Goal: Find specific page/section: Find specific page/section

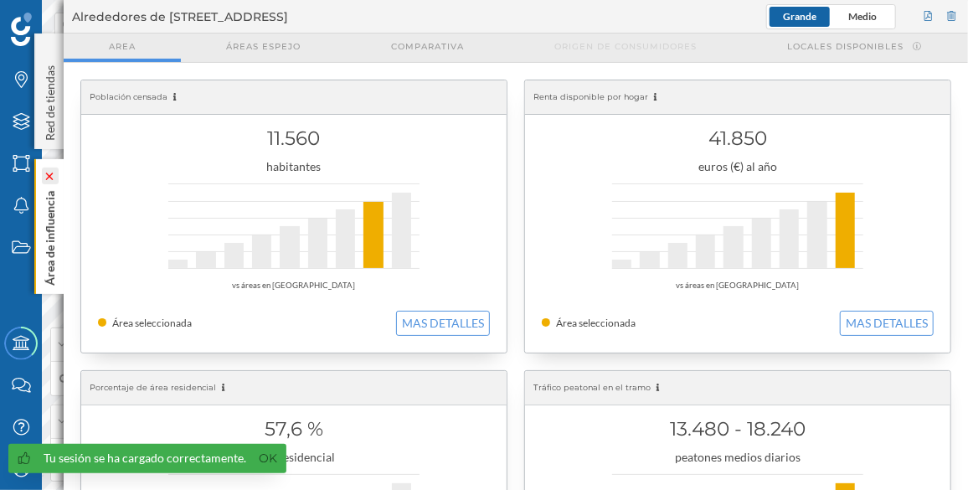
click at [49, 168] on icon at bounding box center [50, 175] width 17 height 17
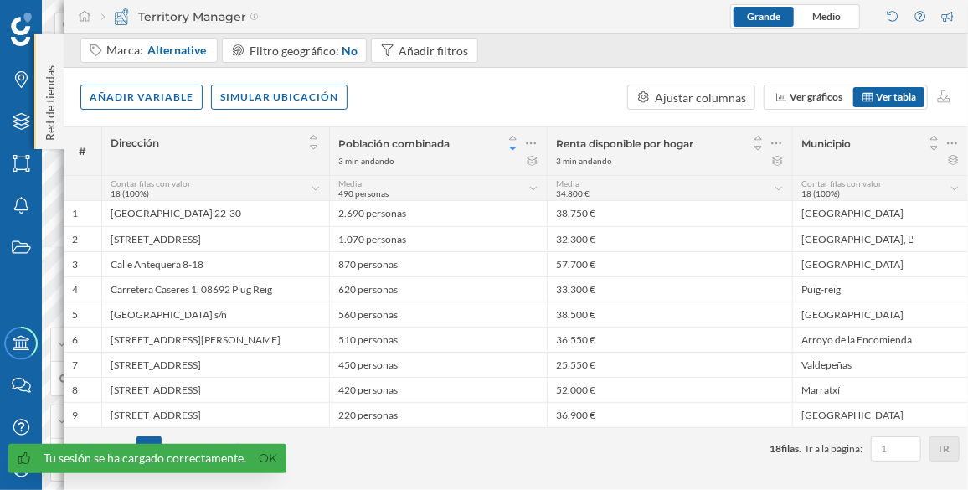
click at [47, 44] on div "Red de tiendas" at bounding box center [48, 91] width 29 height 116
click at [49, 54] on icon at bounding box center [49, 50] width 5 height 8
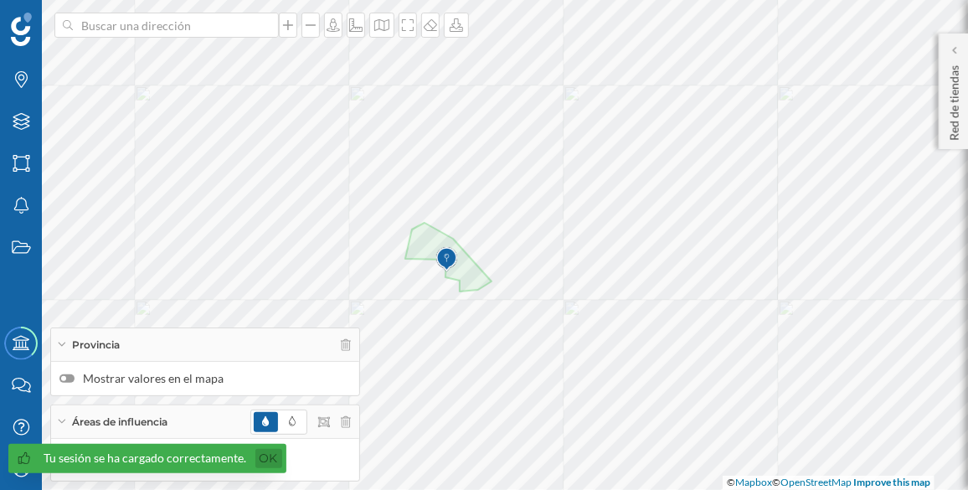
click at [270, 462] on link "Ok" at bounding box center [268, 458] width 27 height 19
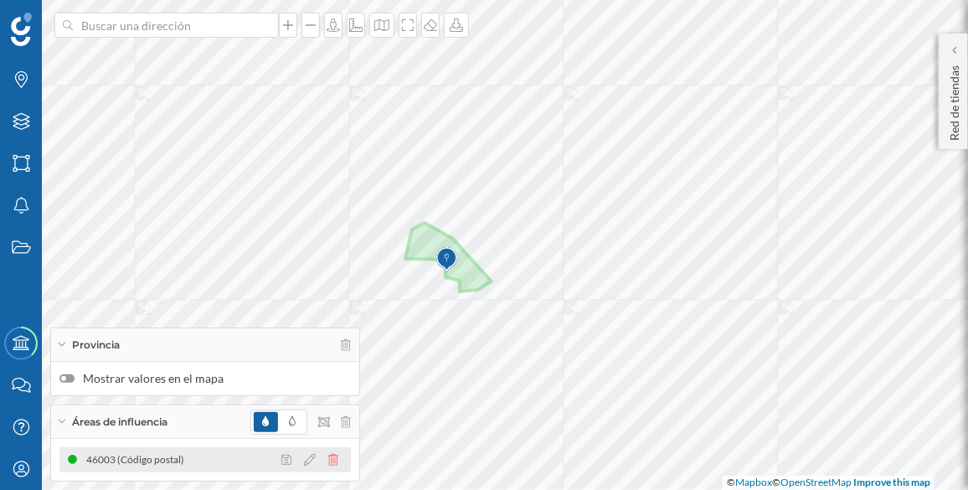
click at [332, 461] on icon at bounding box center [333, 460] width 10 height 12
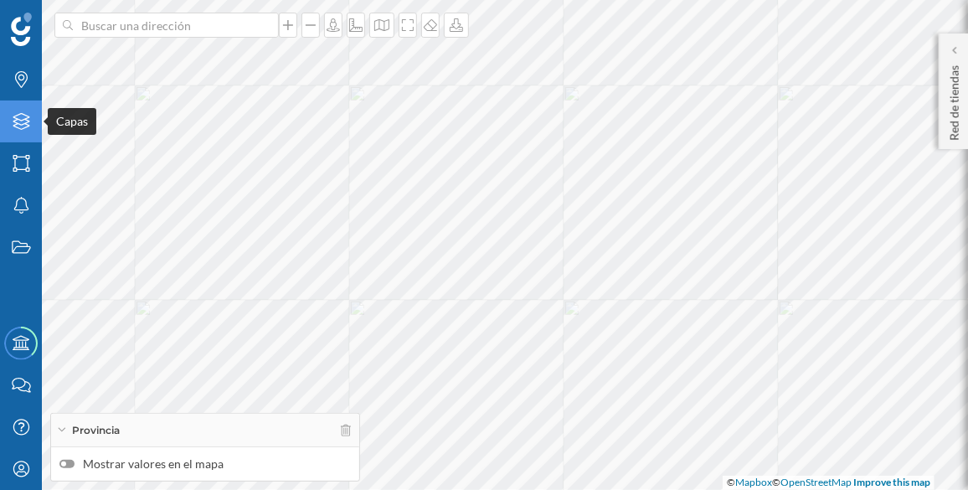
click at [15, 136] on div "Capas" at bounding box center [21, 121] width 42 height 42
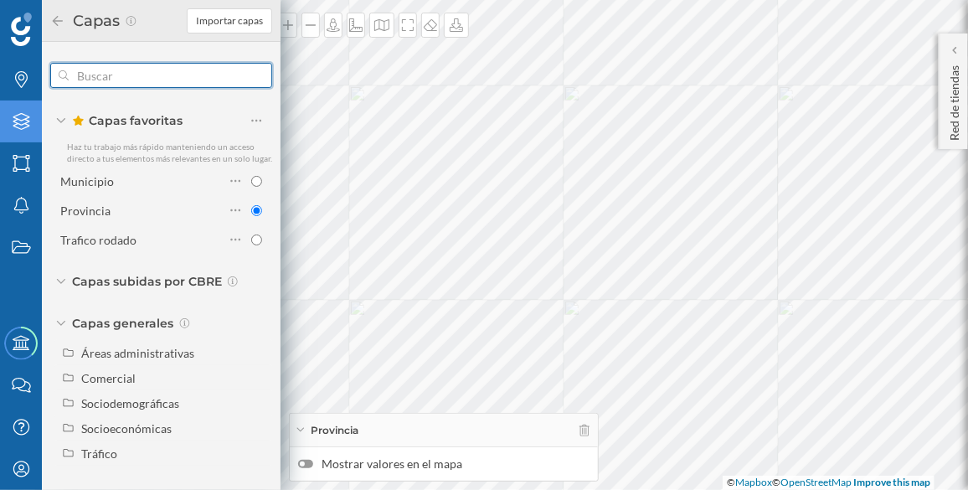
click at [118, 72] on input "text" at bounding box center [161, 75] width 185 height 33
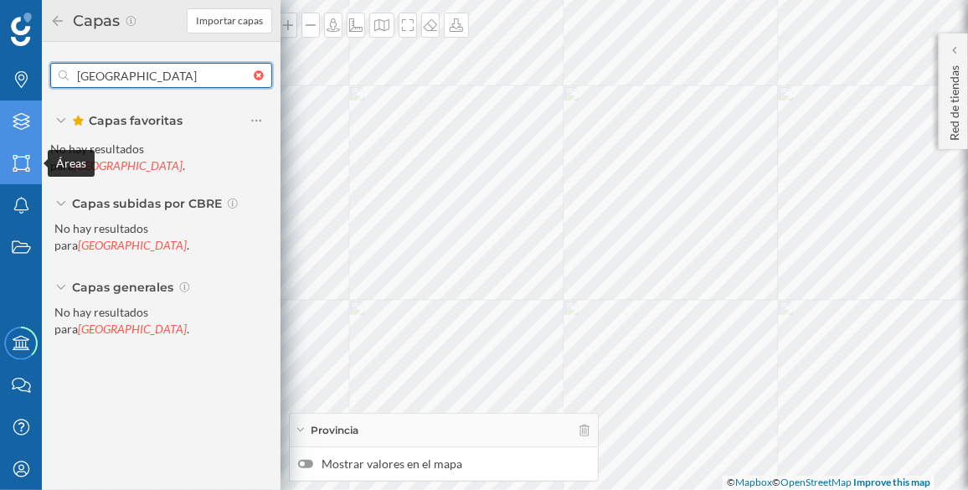
type input "[GEOGRAPHIC_DATA]"
click at [16, 171] on icon "Áreas" at bounding box center [21, 163] width 21 height 17
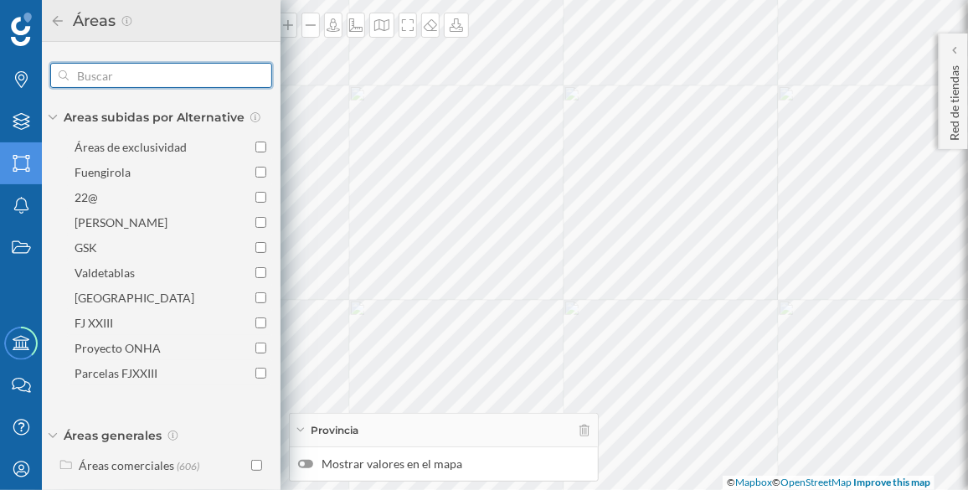
click at [79, 75] on input "text" at bounding box center [161, 75] width 185 height 33
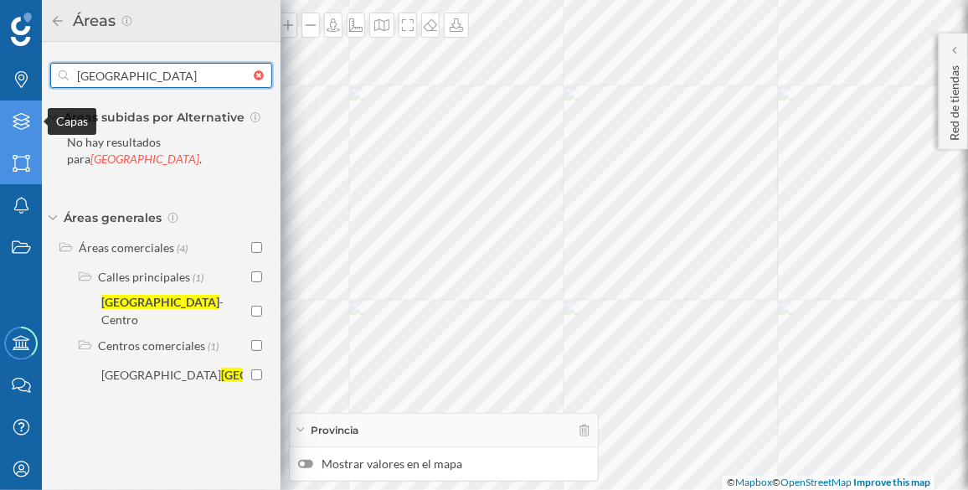
type input "[GEOGRAPHIC_DATA]"
click at [13, 136] on div "Capas" at bounding box center [21, 121] width 42 height 42
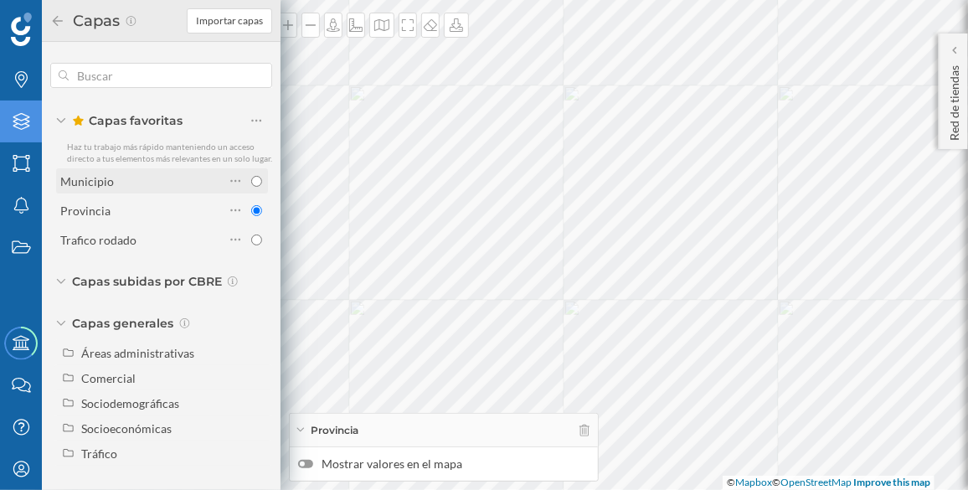
click at [260, 181] on input "radio" at bounding box center [256, 181] width 11 height 11
radio input "true"
radio input "false"
click at [259, 239] on input "radio" at bounding box center [256, 239] width 11 height 11
radio input "true"
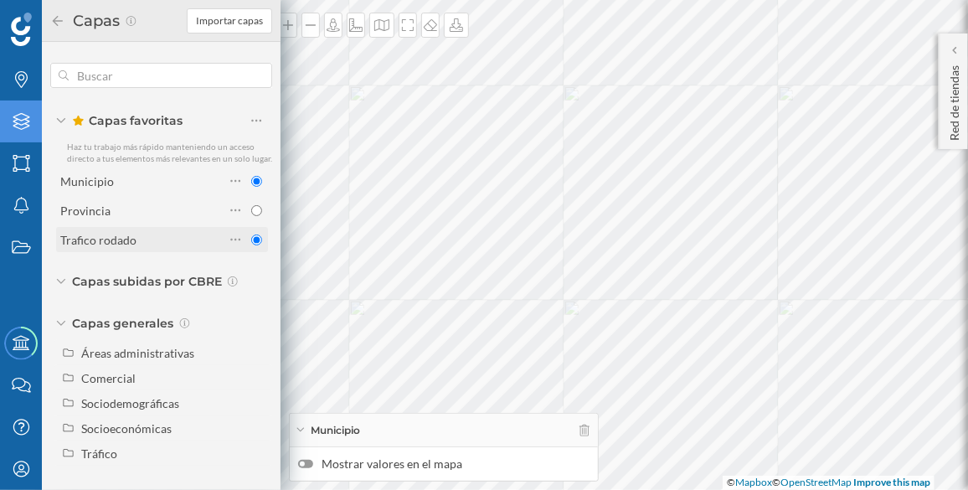
radio input "false"
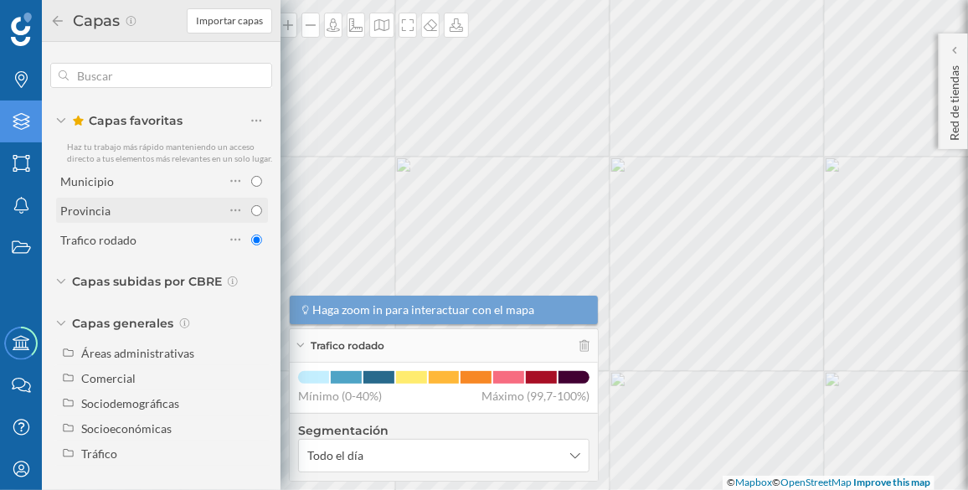
click at [263, 211] on div "Provincia" at bounding box center [162, 210] width 212 height 25
radio input "true"
radio input "false"
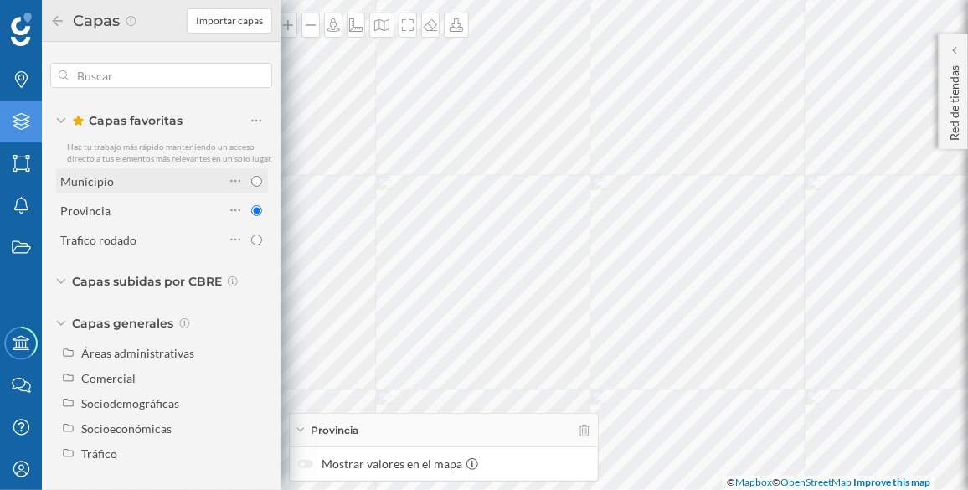
click at [257, 183] on input "radio" at bounding box center [256, 181] width 11 height 11
radio input "true"
radio input "false"
click at [257, 178] on input "radio" at bounding box center [256, 181] width 11 height 11
radio input "true"
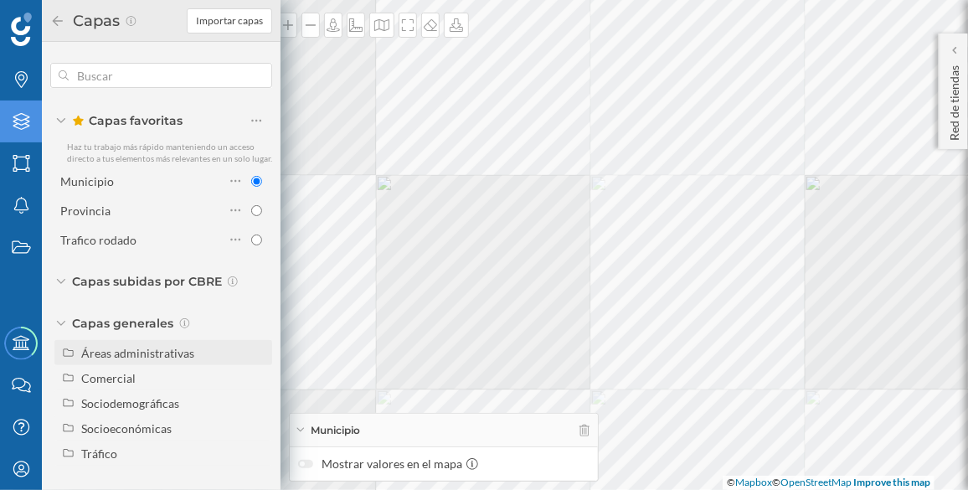
click at [70, 354] on icon at bounding box center [68, 353] width 13 height 10
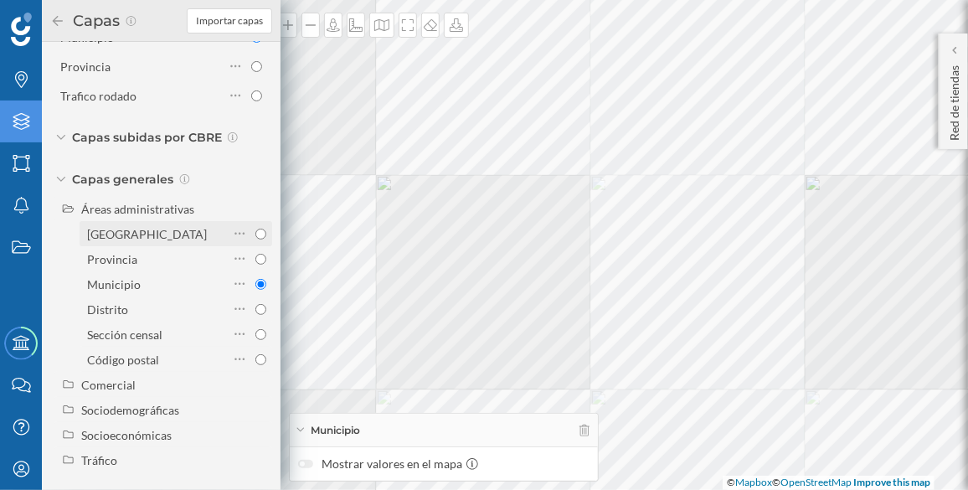
scroll to position [144, 0]
click at [257, 315] on input "Distrito" at bounding box center [260, 309] width 11 height 11
radio input "true"
radio input "false"
click at [257, 290] on input "Municipio" at bounding box center [260, 284] width 11 height 11
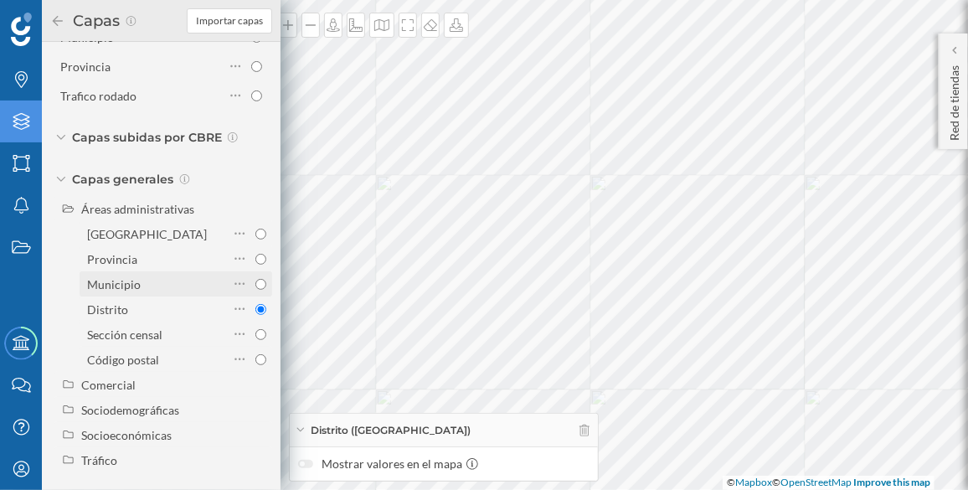
radio input "true"
click at [258, 314] on div at bounding box center [249, 308] width 33 height 23
click at [258, 314] on input "Distrito" at bounding box center [260, 309] width 11 height 11
radio input "true"
click at [255, 239] on input "[GEOGRAPHIC_DATA]" at bounding box center [260, 234] width 11 height 11
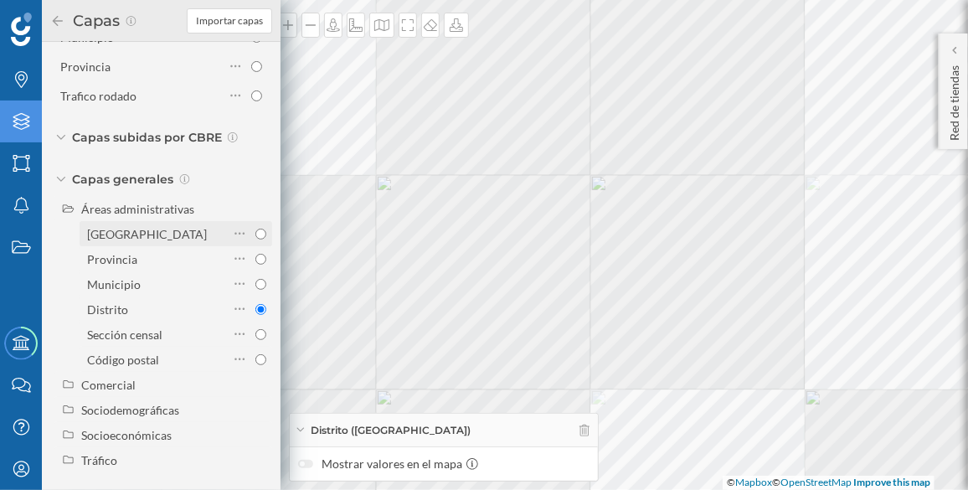
radio input "true"
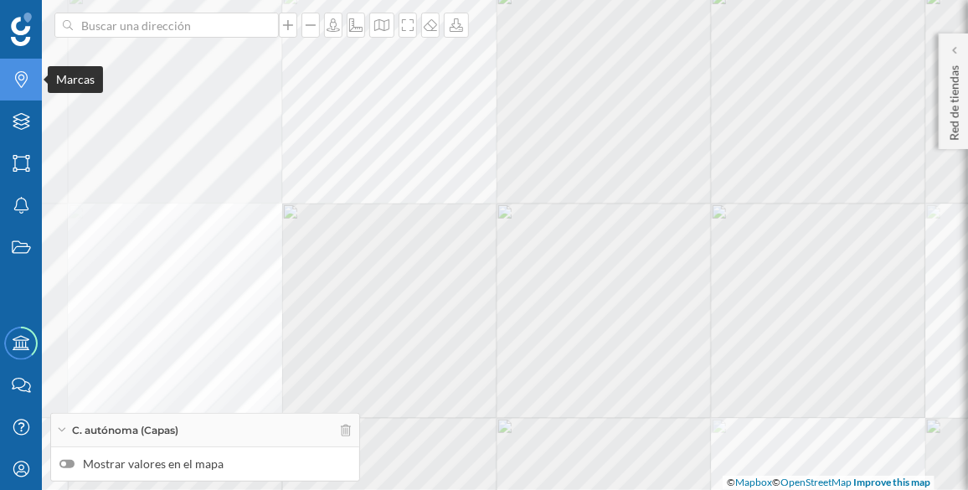
click at [21, 85] on icon "Marcas" at bounding box center [21, 79] width 21 height 17
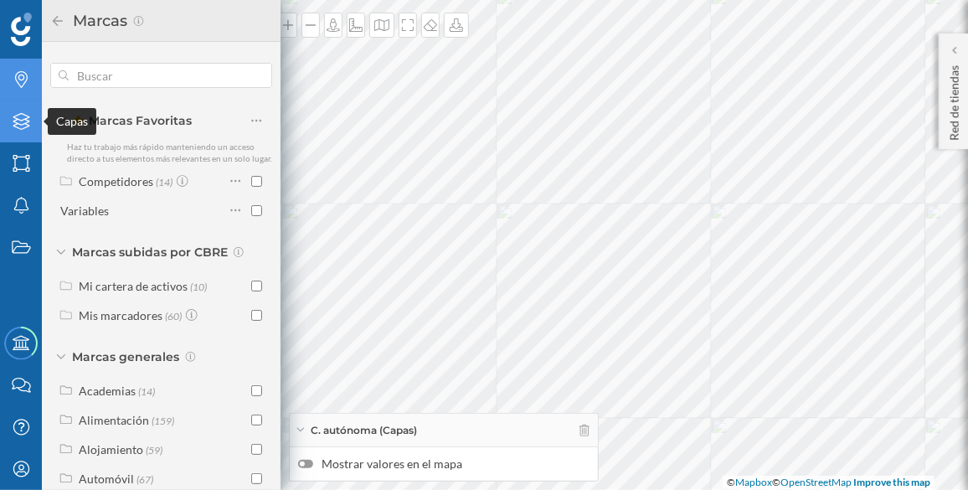
click at [23, 125] on icon "Capas" at bounding box center [21, 121] width 21 height 17
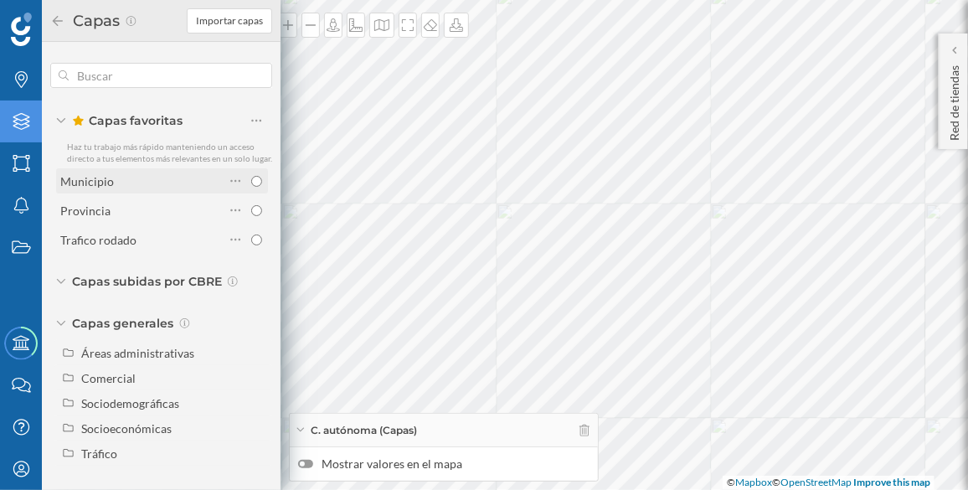
click at [180, 178] on div "Municipio" at bounding box center [142, 182] width 164 height 18
click at [253, 203] on div at bounding box center [245, 209] width 33 height 23
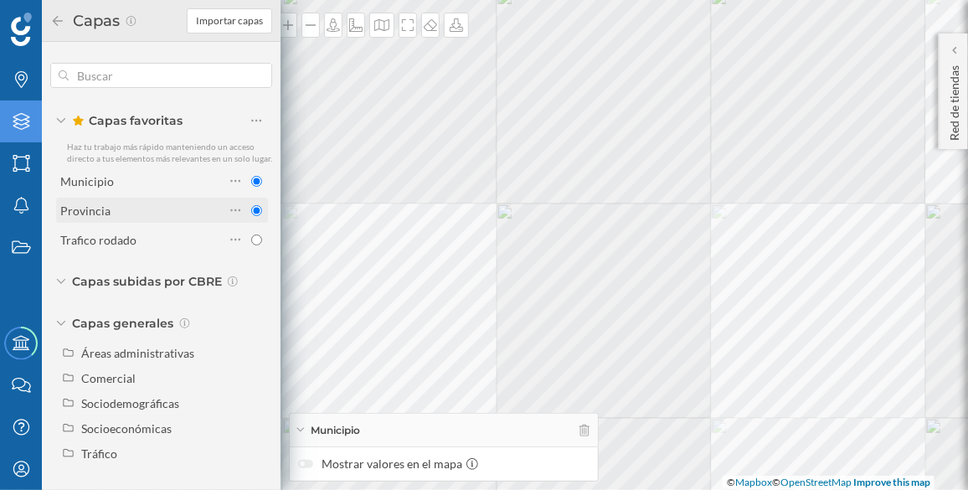
radio input "false"
radio input "true"
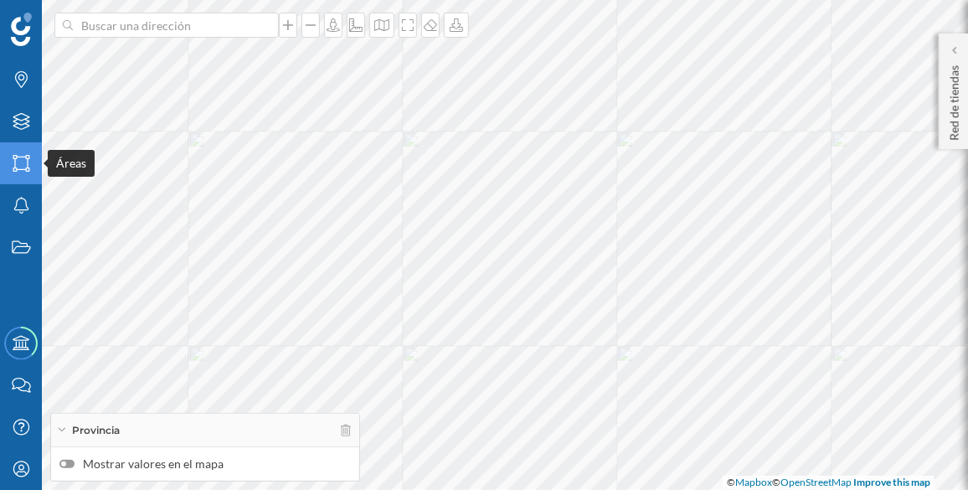
click at [18, 176] on div "Áreas" at bounding box center [21, 163] width 42 height 42
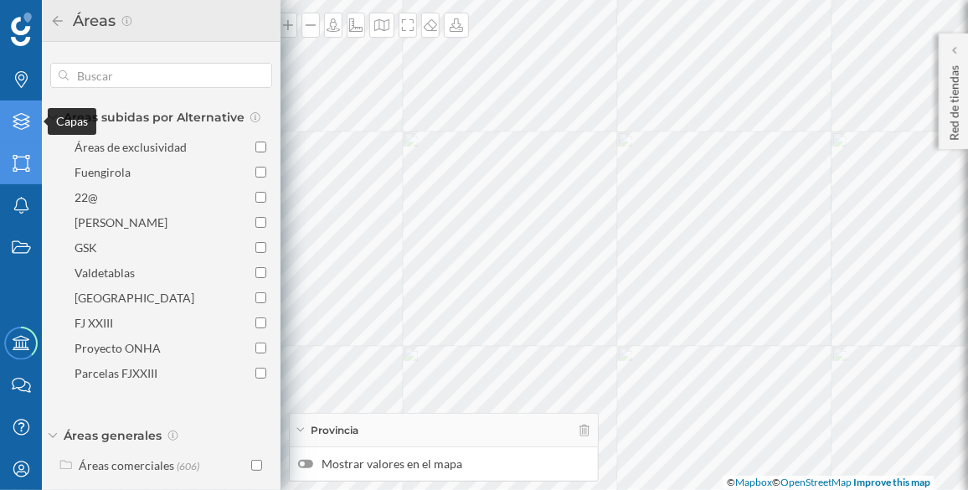
click at [28, 126] on icon at bounding box center [21, 121] width 17 height 17
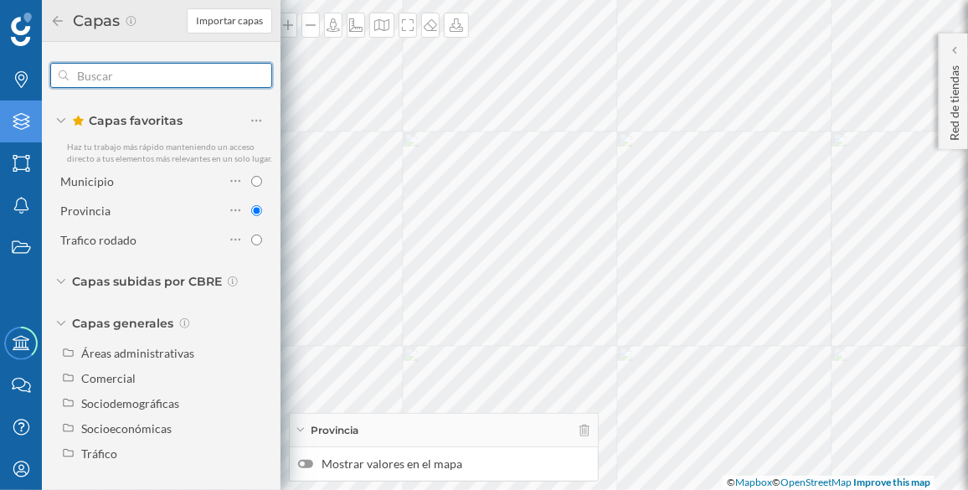
click at [140, 70] on input "text" at bounding box center [161, 75] width 185 height 33
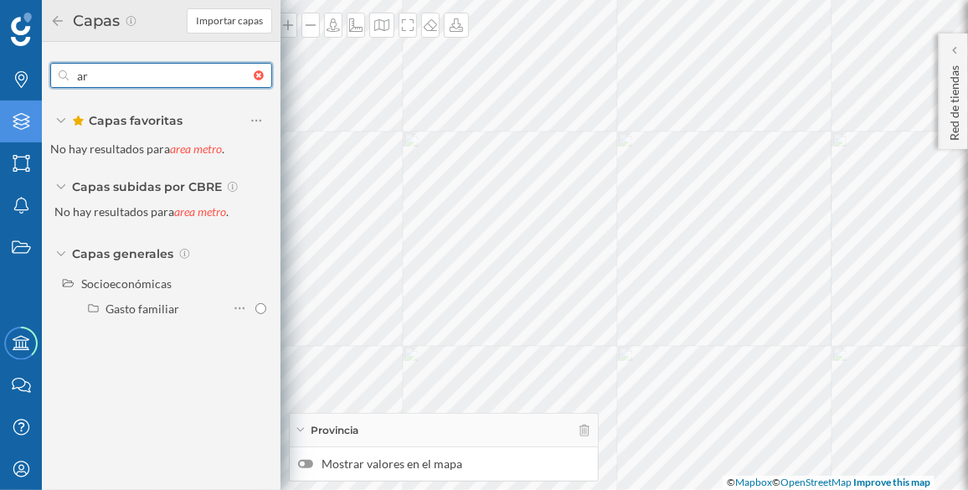
type input "a"
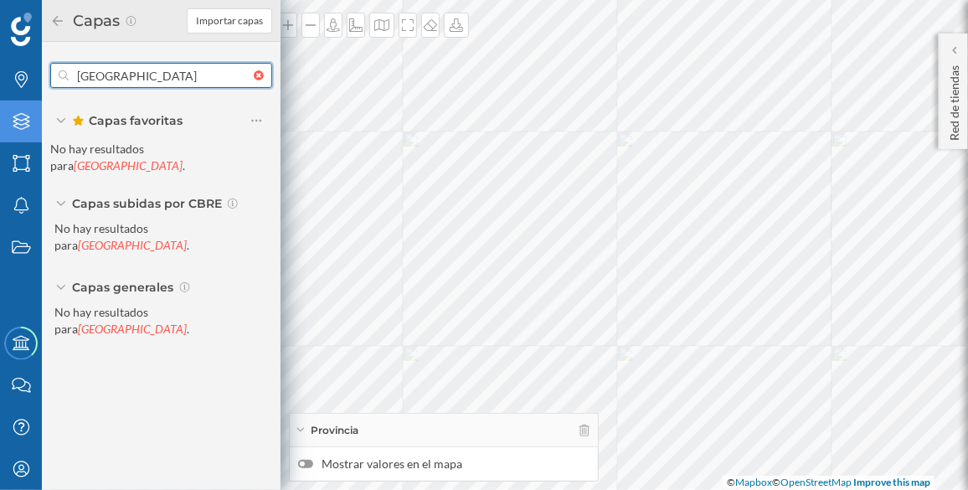
type input "[GEOGRAPHIC_DATA]"
